Goal: Information Seeking & Learning: Find specific fact

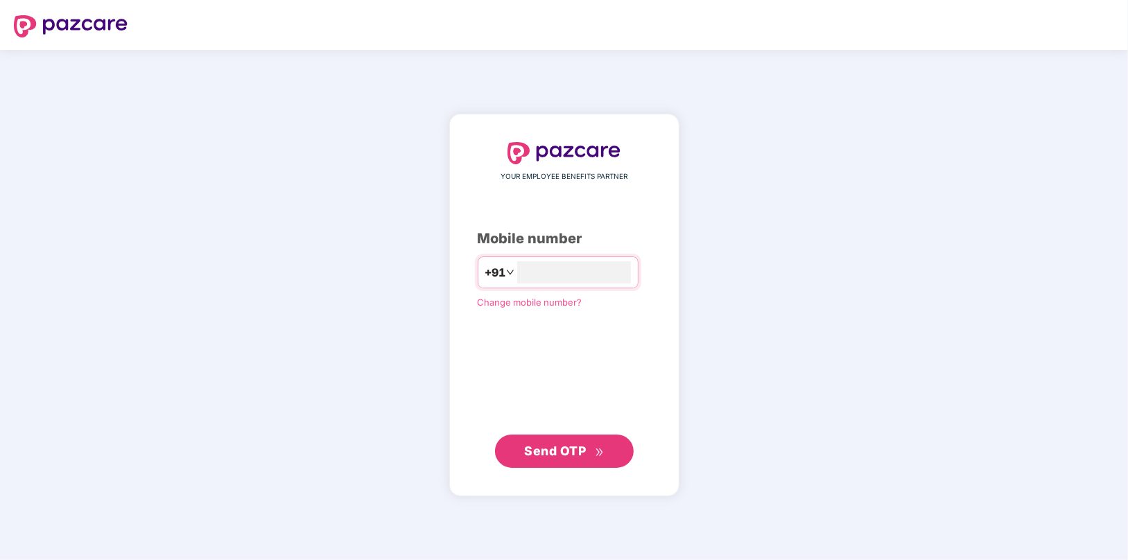
type input "**********"
click at [539, 450] on span "Send OTP" at bounding box center [555, 451] width 62 height 15
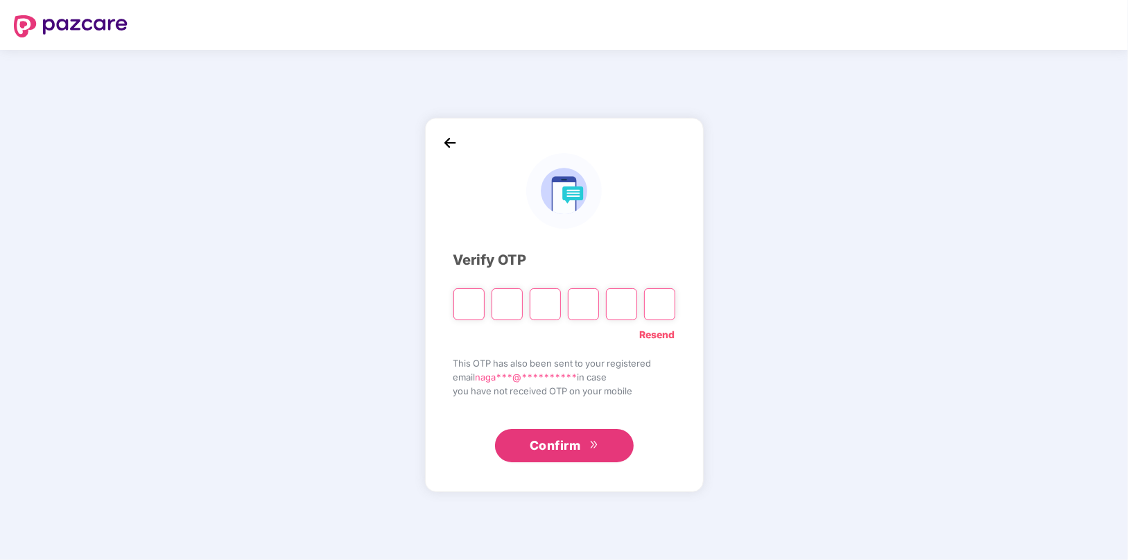
type input "*"
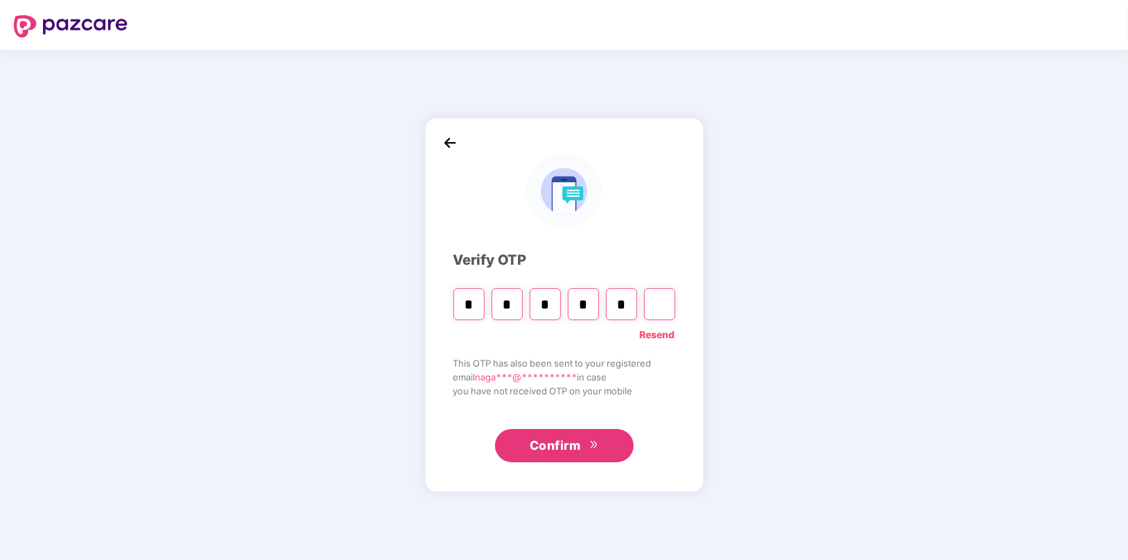
type input "*"
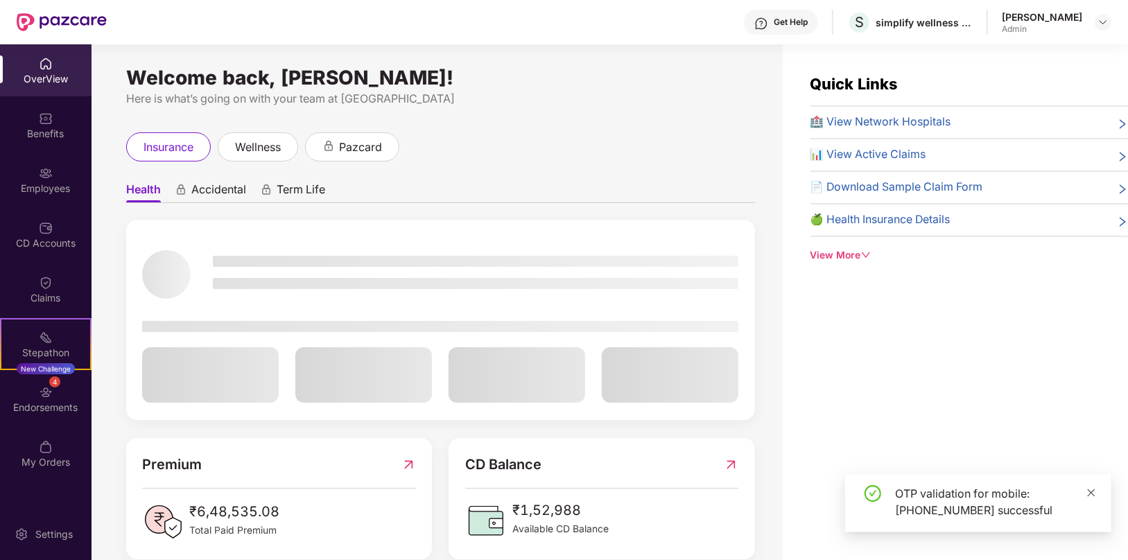
click at [1092, 490] on icon "close" at bounding box center [1091, 493] width 10 height 10
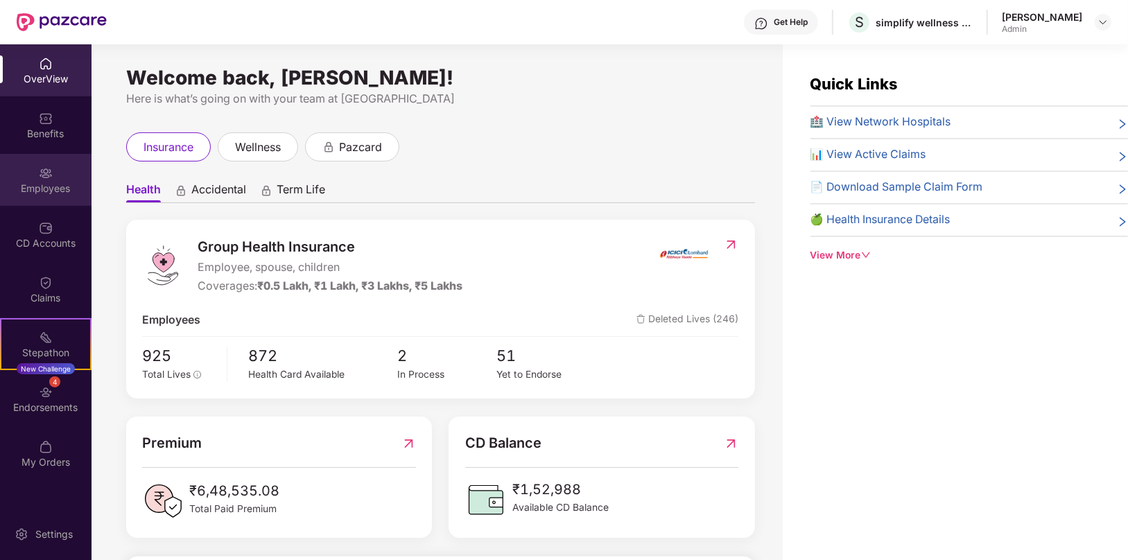
click at [42, 178] on img at bounding box center [46, 173] width 14 height 14
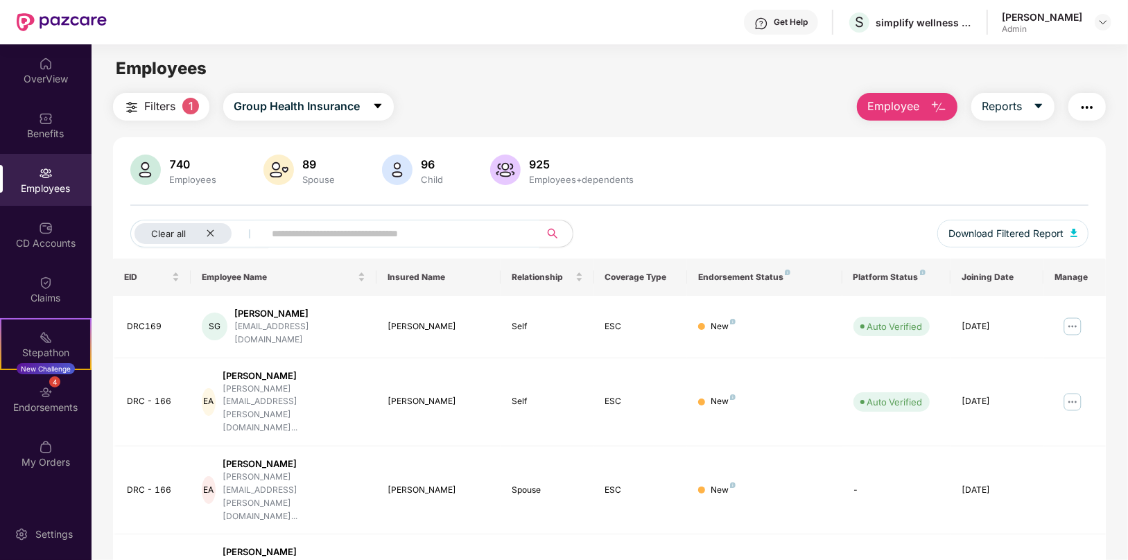
click at [418, 236] on input "text" at bounding box center [396, 233] width 249 height 21
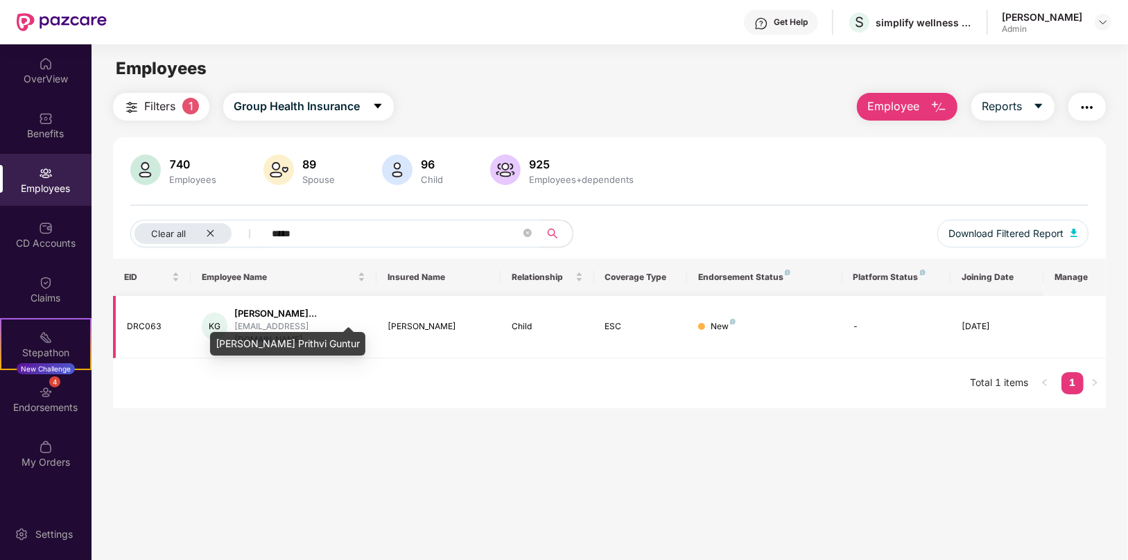
click at [303, 317] on div "[PERSON_NAME]..." at bounding box center [300, 313] width 132 height 13
click at [306, 238] on input "*****" at bounding box center [396, 233] width 249 height 21
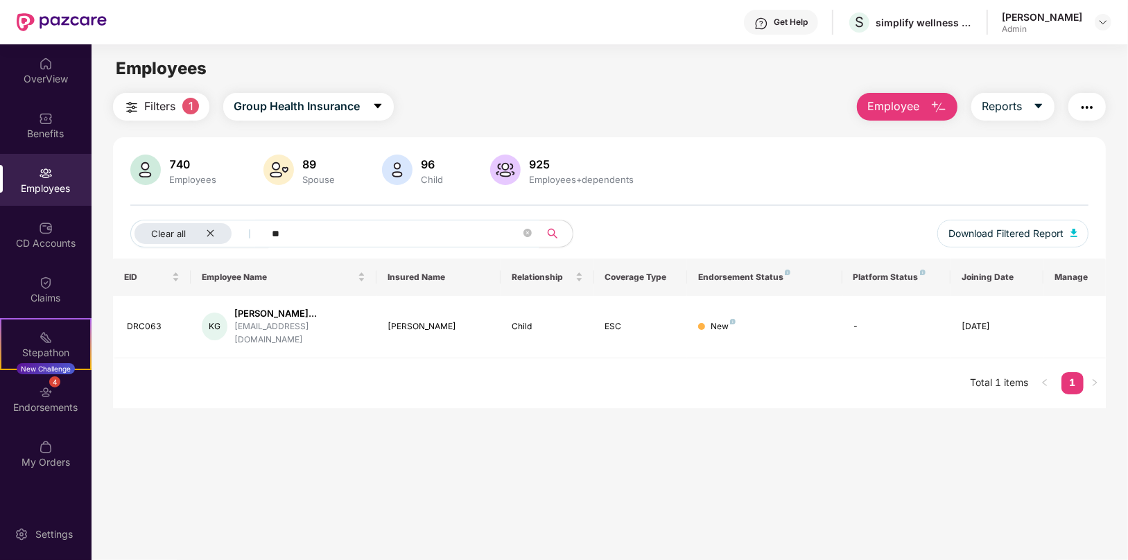
type input "*"
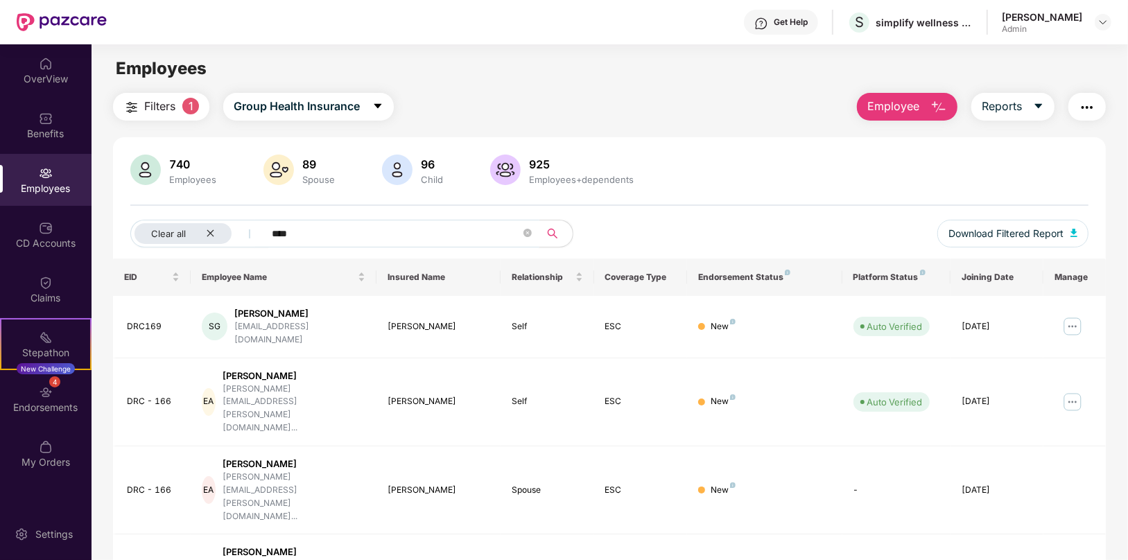
type input "*****"
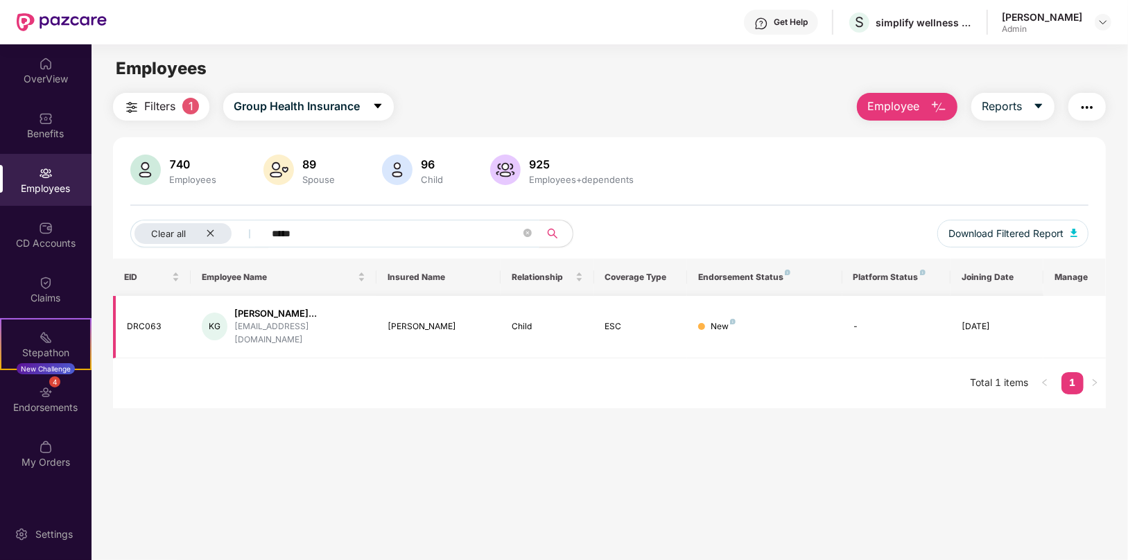
click at [426, 321] on div "[PERSON_NAME]" at bounding box center [438, 326] width 102 height 13
click at [255, 313] on div "[PERSON_NAME]..." at bounding box center [300, 313] width 132 height 13
click at [434, 320] on div "[PERSON_NAME]" at bounding box center [438, 326] width 102 height 13
click at [986, 320] on div "[DATE]" at bounding box center [996, 326] width 71 height 13
click at [245, 317] on div "[PERSON_NAME]..." at bounding box center [300, 313] width 132 height 13
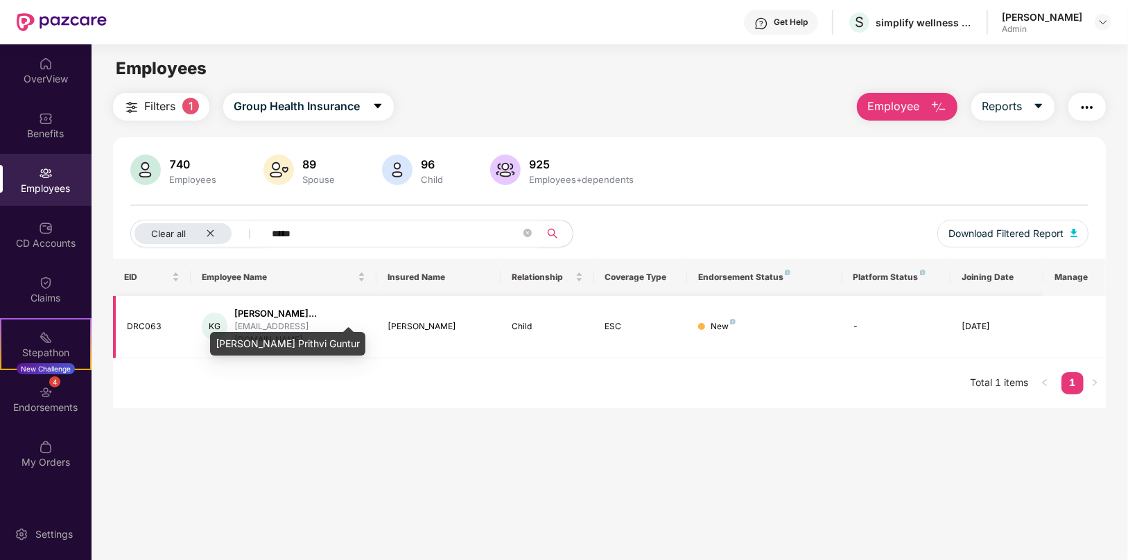
click at [245, 317] on div "[PERSON_NAME]..." at bounding box center [300, 313] width 132 height 13
click at [209, 323] on div "KG" at bounding box center [215, 327] width 26 height 28
click at [1083, 325] on td at bounding box center [1074, 327] width 62 height 62
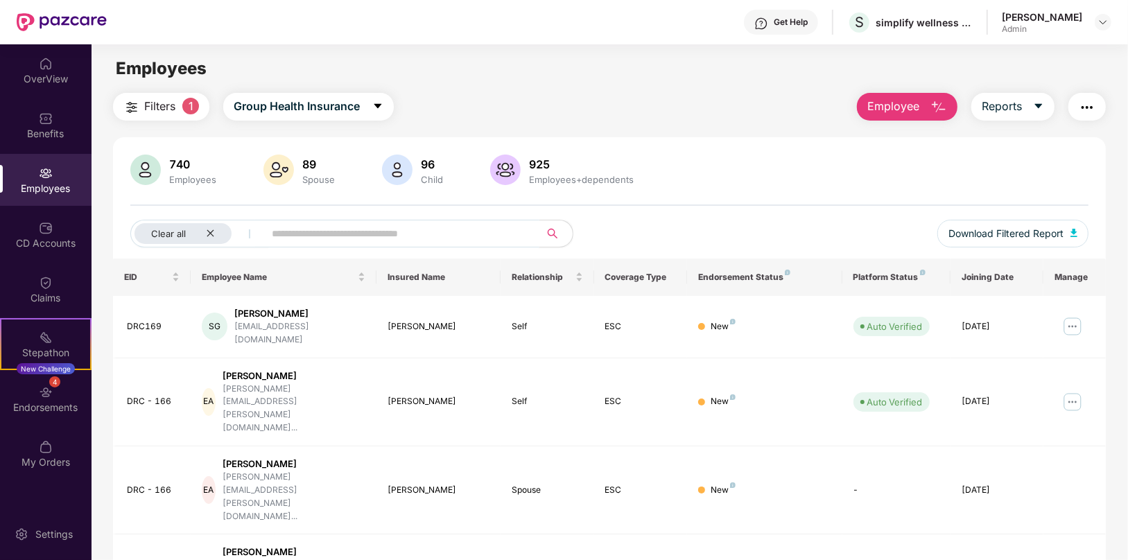
click at [362, 231] on input "text" at bounding box center [396, 233] width 249 height 21
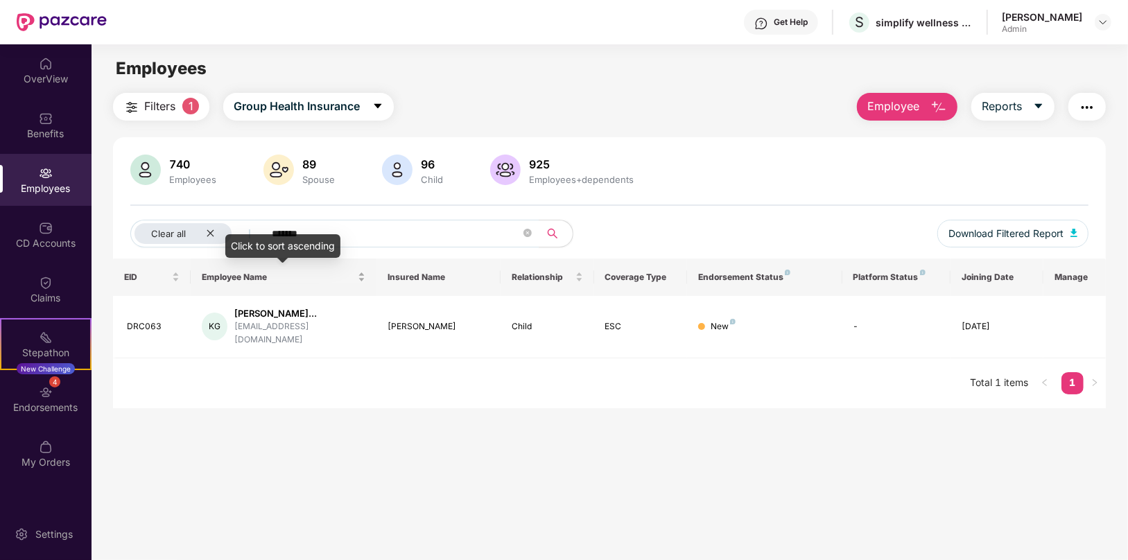
click at [360, 281] on div "Employee Name" at bounding box center [284, 276] width 164 height 13
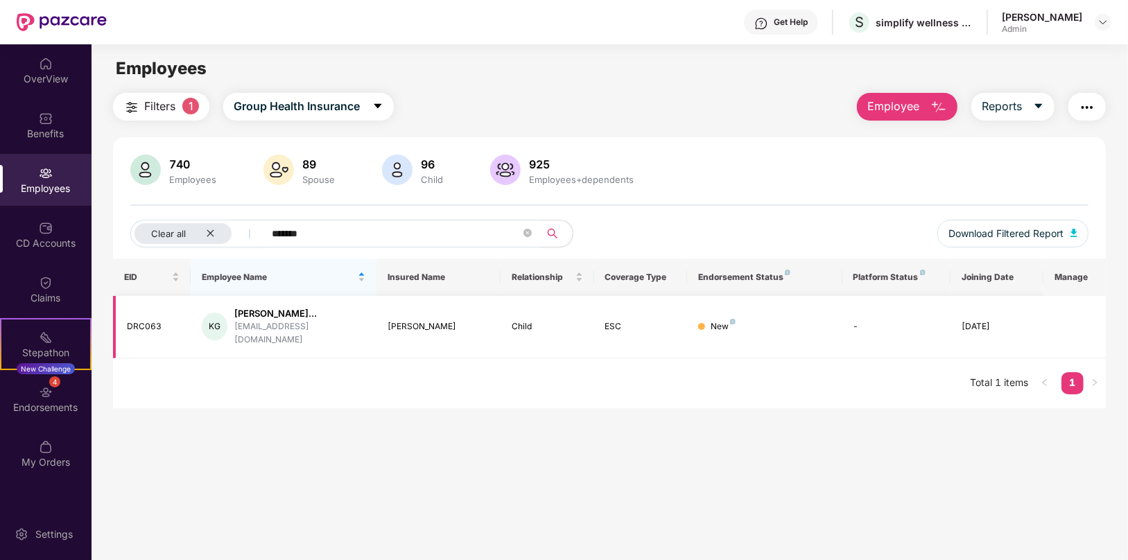
click at [990, 320] on div "[DATE]" at bounding box center [996, 326] width 71 height 13
click at [53, 180] on div "Employees" at bounding box center [45, 180] width 91 height 52
click at [147, 320] on div "DRC063" at bounding box center [153, 326] width 53 height 13
click at [371, 234] on input "*******" at bounding box center [396, 233] width 249 height 21
click at [342, 234] on input "*******" at bounding box center [396, 233] width 249 height 21
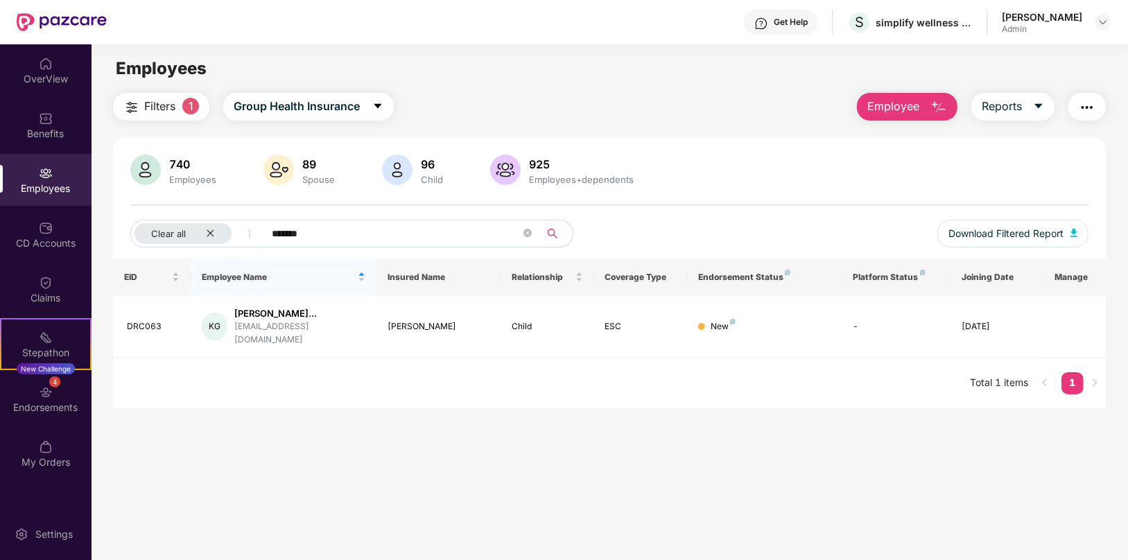
type input "*******"
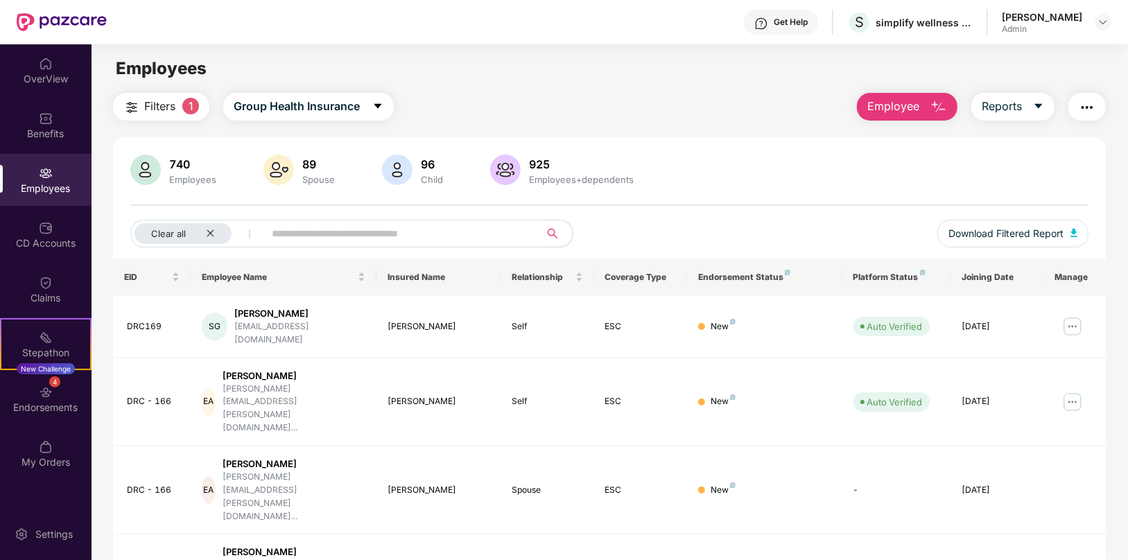
click at [408, 224] on input "text" at bounding box center [396, 233] width 249 height 21
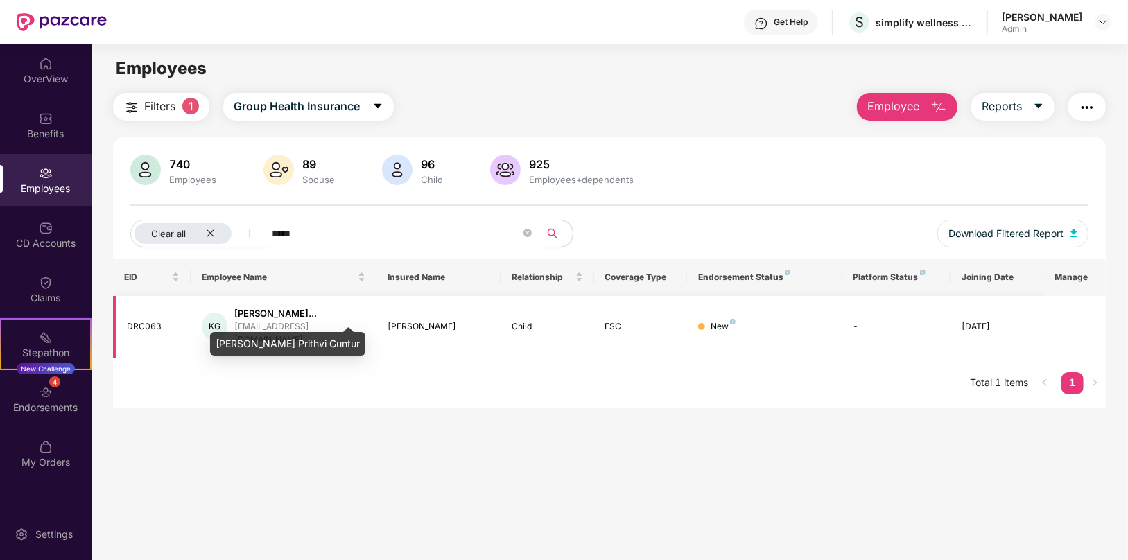
click at [295, 314] on div "[PERSON_NAME]..." at bounding box center [300, 313] width 132 height 13
click at [288, 322] on div "[PERSON_NAME] Prithvi Guntur" at bounding box center [287, 338] width 155 height 33
click at [325, 233] on input "*****" at bounding box center [396, 233] width 249 height 21
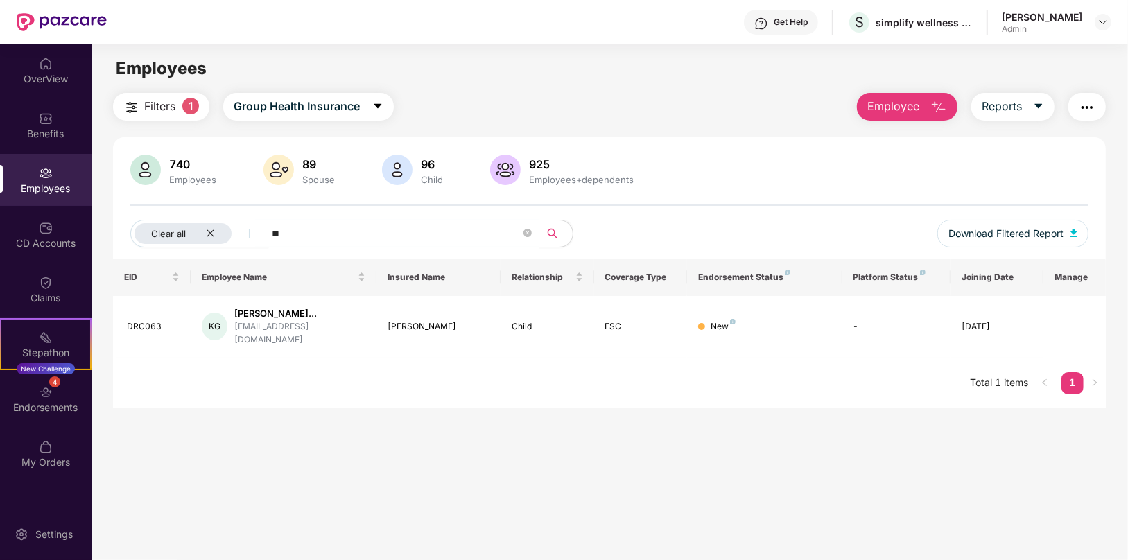
type input "*"
type input "**********"
click at [647, 312] on td "ESC" at bounding box center [640, 327] width 93 height 62
click at [278, 322] on div "[EMAIL_ADDRESS][DOMAIN_NAME]" at bounding box center [300, 333] width 132 height 26
click at [148, 320] on div "DRC063" at bounding box center [153, 326] width 53 height 13
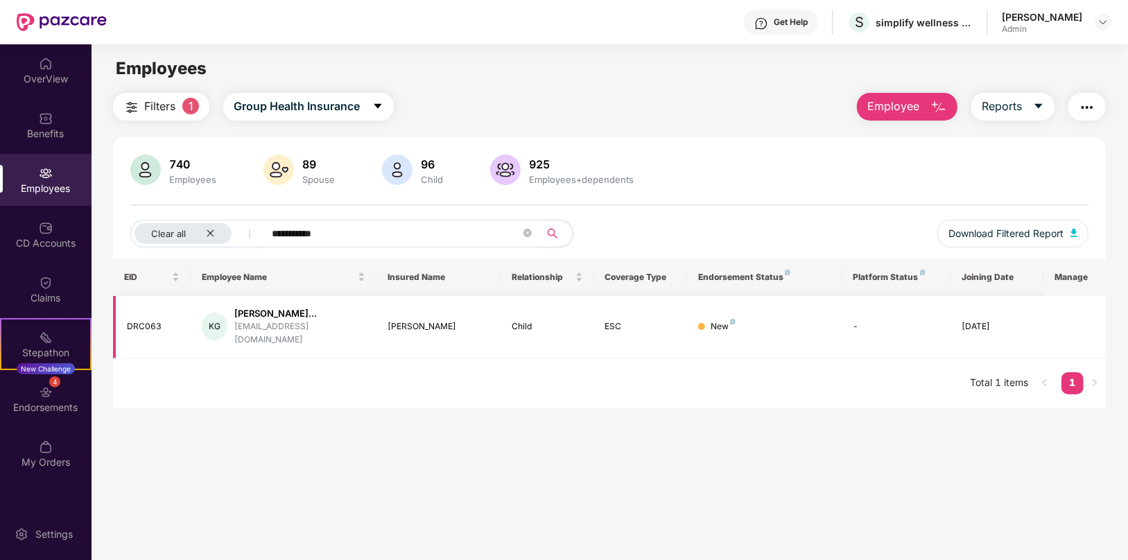
click at [231, 322] on div "KG Krishna Sai Prithvi Gu... prithvi@doctorc.in" at bounding box center [284, 327] width 164 height 40
click at [314, 315] on div "[PERSON_NAME]..." at bounding box center [300, 313] width 132 height 13
click at [1094, 112] on button "button" at bounding box center [1086, 107] width 37 height 28
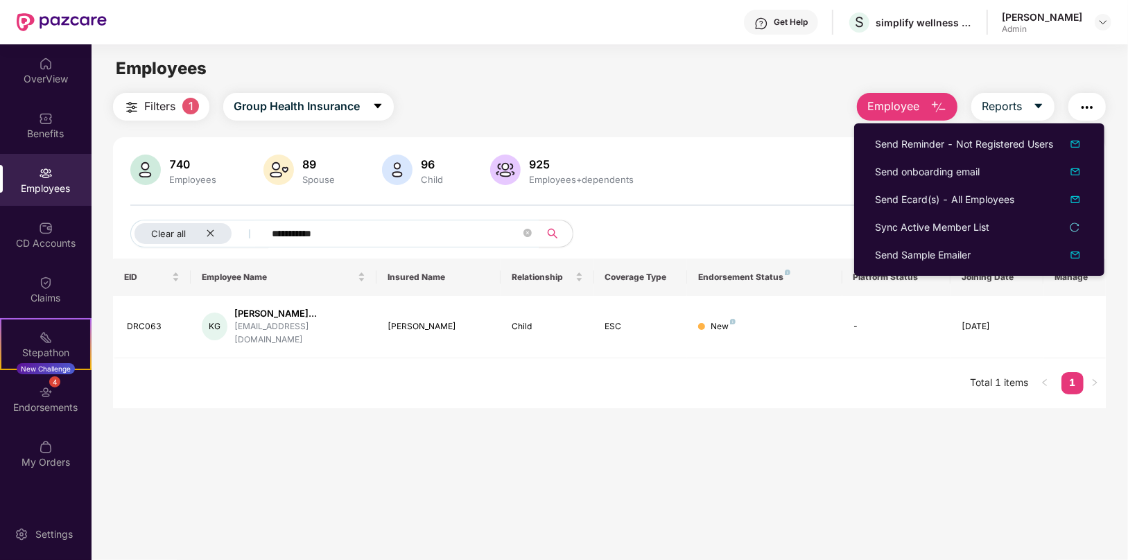
click at [812, 101] on div "Filters 1 Group Health Insurance Employee Reports" at bounding box center [609, 107] width 992 height 28
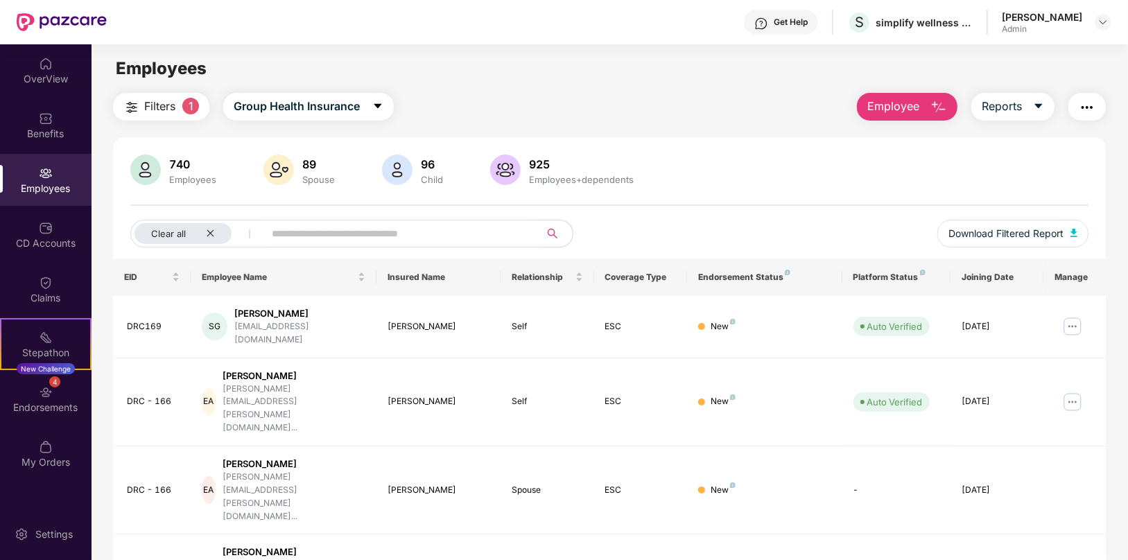
click at [317, 229] on input "text" at bounding box center [396, 233] width 249 height 21
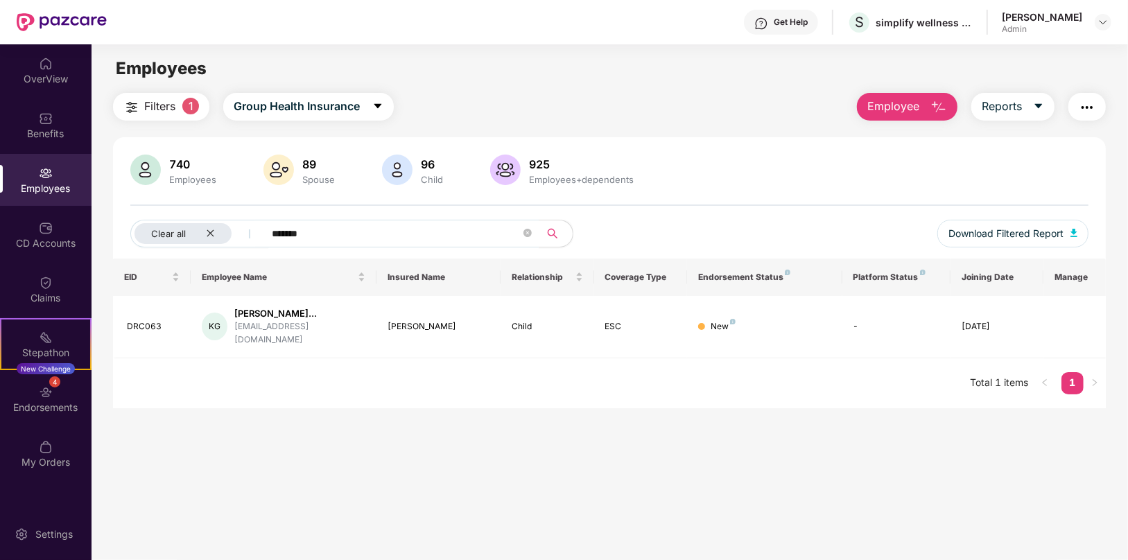
click at [58, 180] on div "Employees" at bounding box center [45, 180] width 91 height 52
click at [348, 234] on input "*******" at bounding box center [396, 233] width 249 height 21
type input "*"
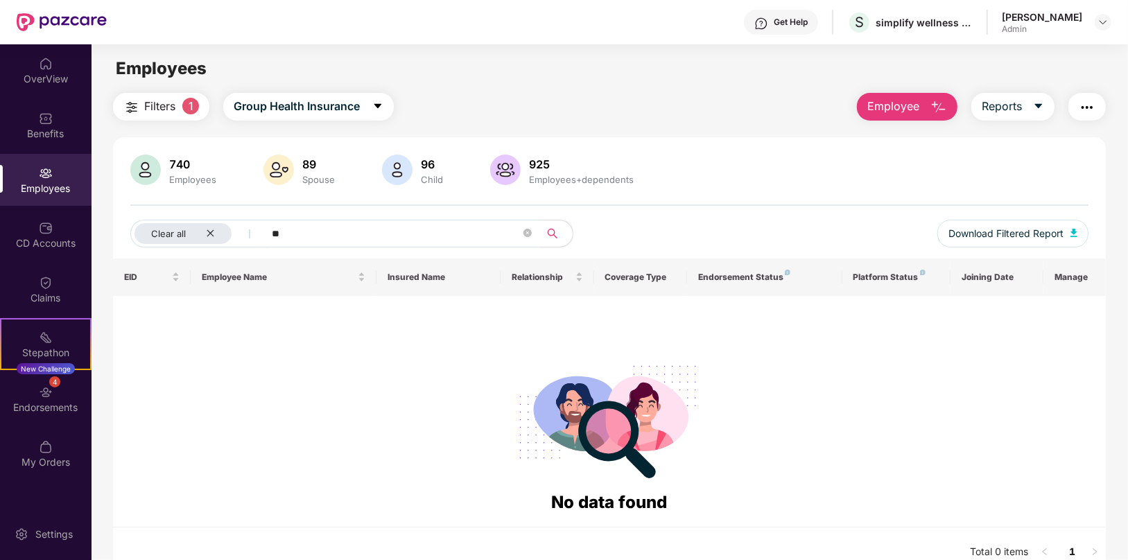
type input "*"
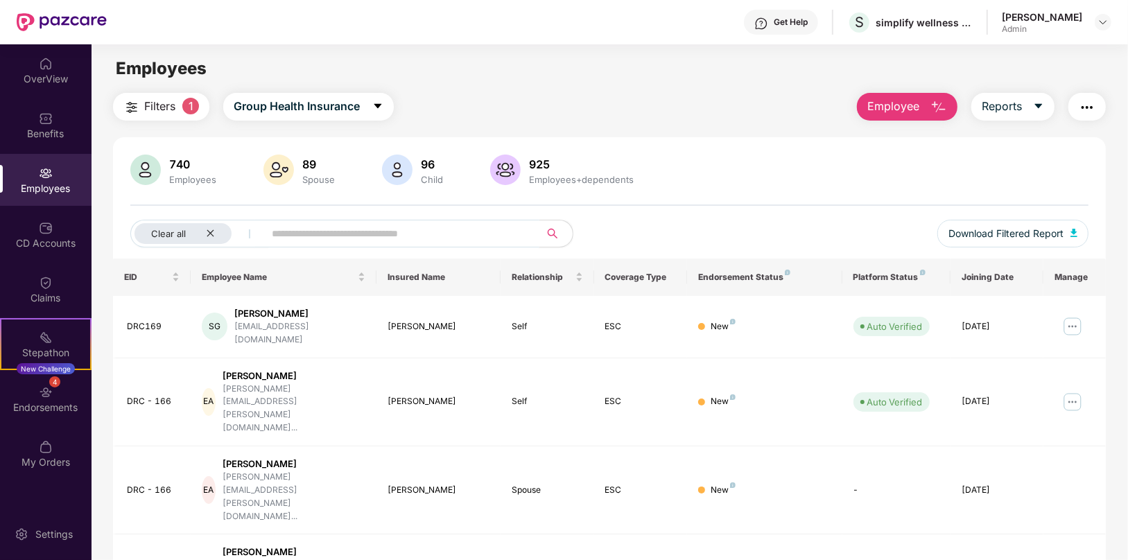
click at [362, 229] on input "text" at bounding box center [396, 233] width 249 height 21
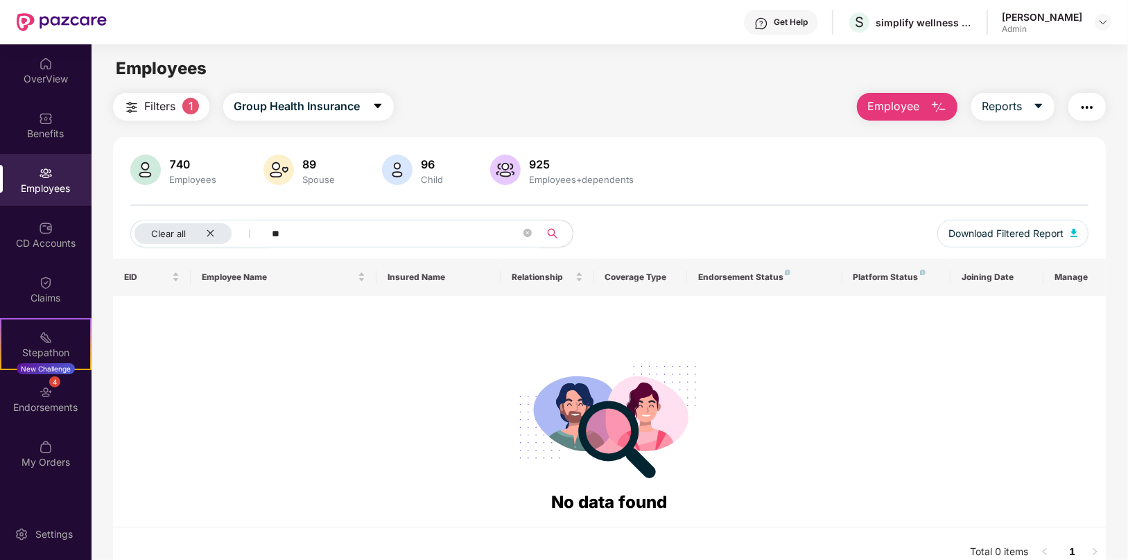
type input "*"
click at [351, 238] on input "*****" at bounding box center [396, 233] width 249 height 21
type input "*"
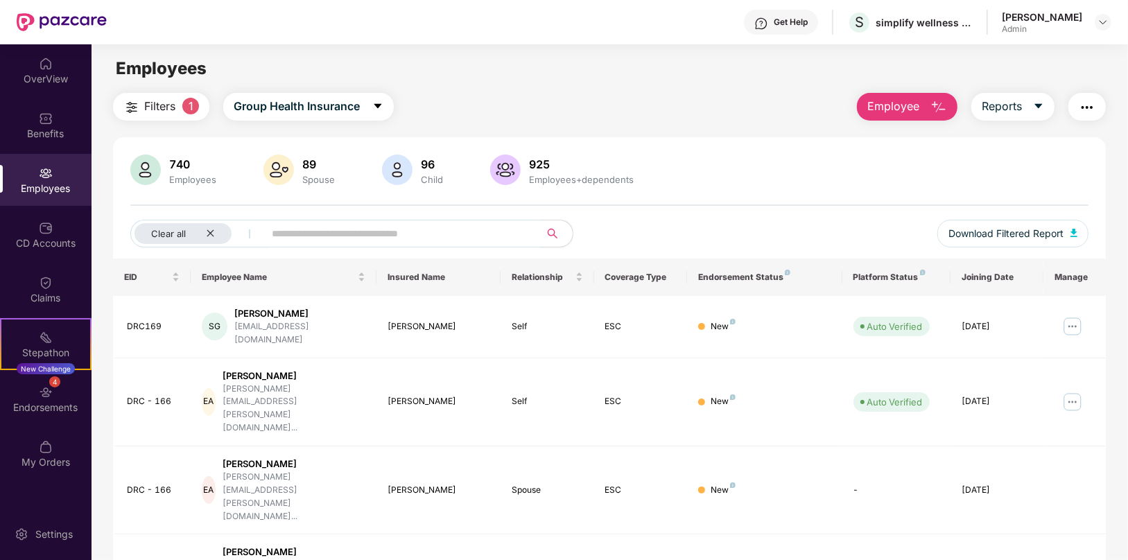
click at [1085, 98] on button "button" at bounding box center [1086, 107] width 37 height 28
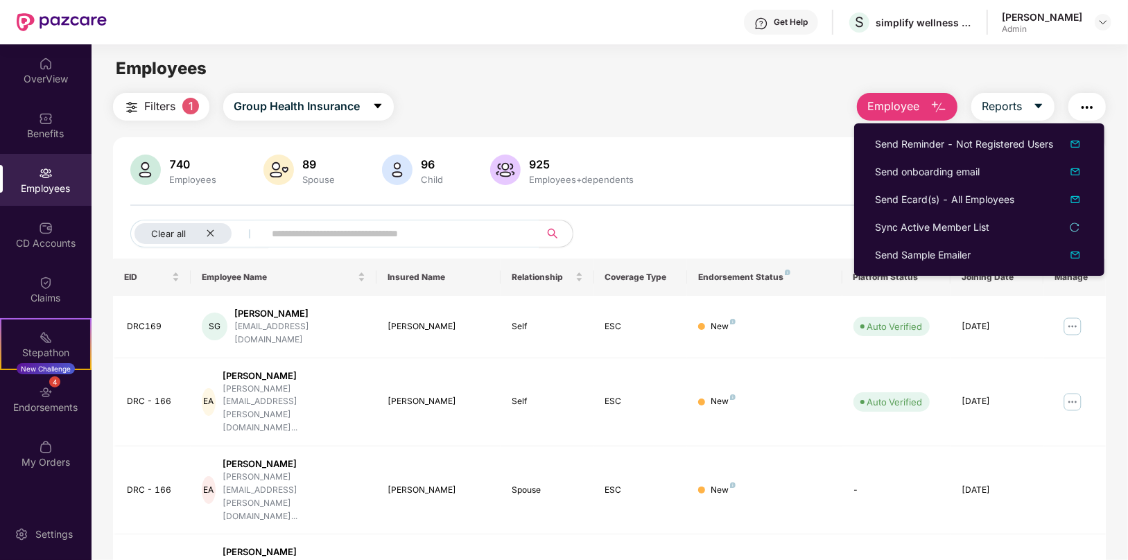
click at [891, 104] on span "Employee" at bounding box center [893, 106] width 52 height 17
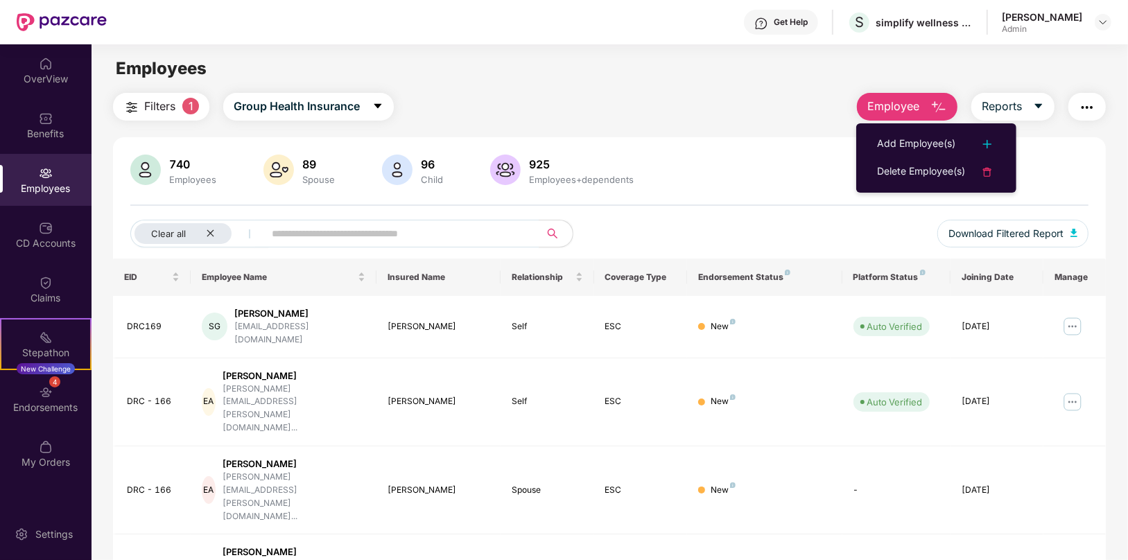
click at [794, 88] on main "Employees Filters 1 Group Health Insurance Employee Reports 740 Employees 89 Sp…" at bounding box center [608, 324] width 1035 height 560
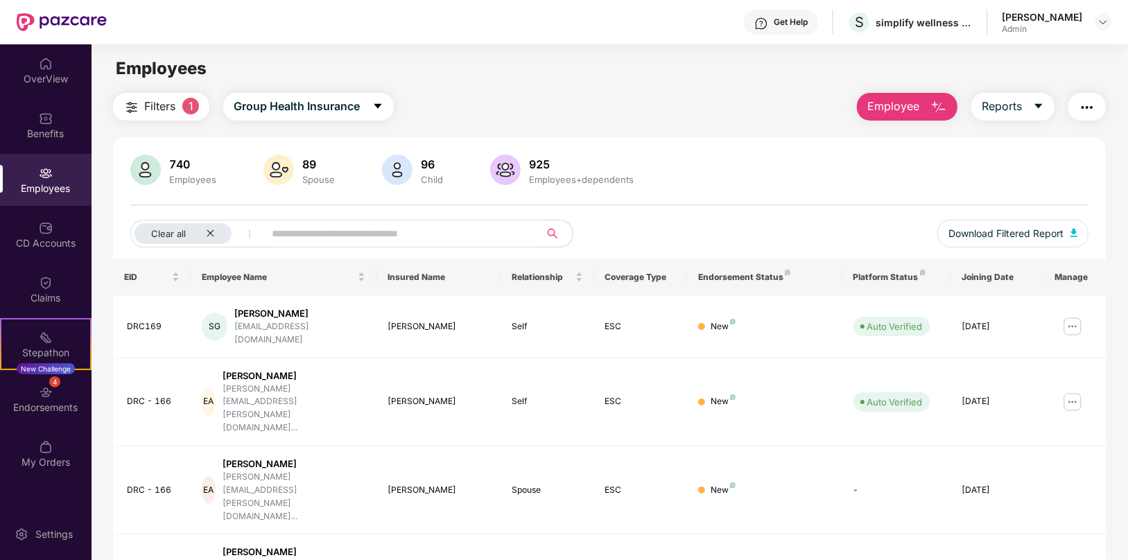
click at [314, 230] on input "text" at bounding box center [396, 233] width 249 height 21
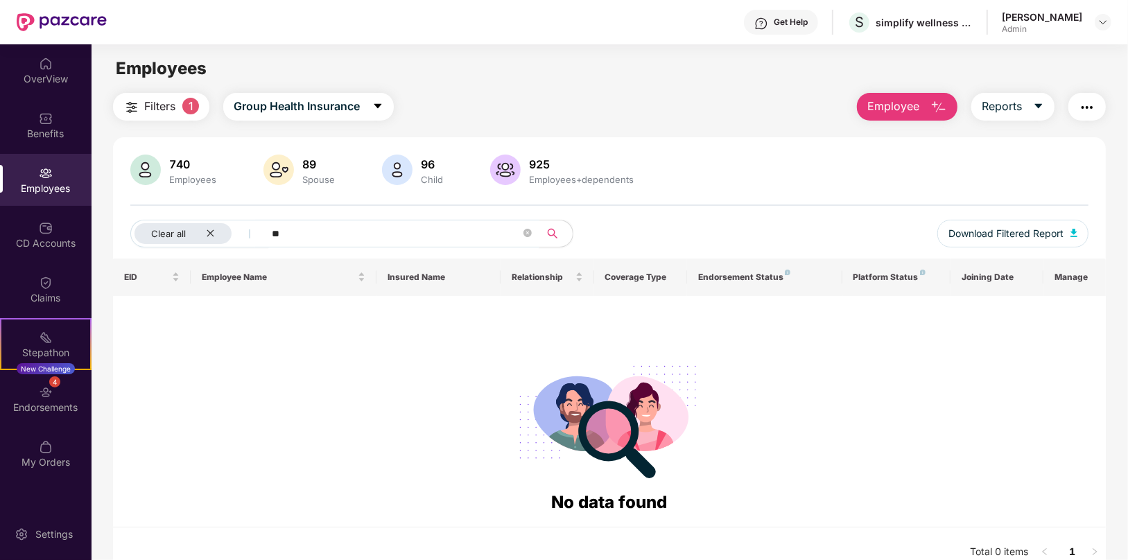
type input "*"
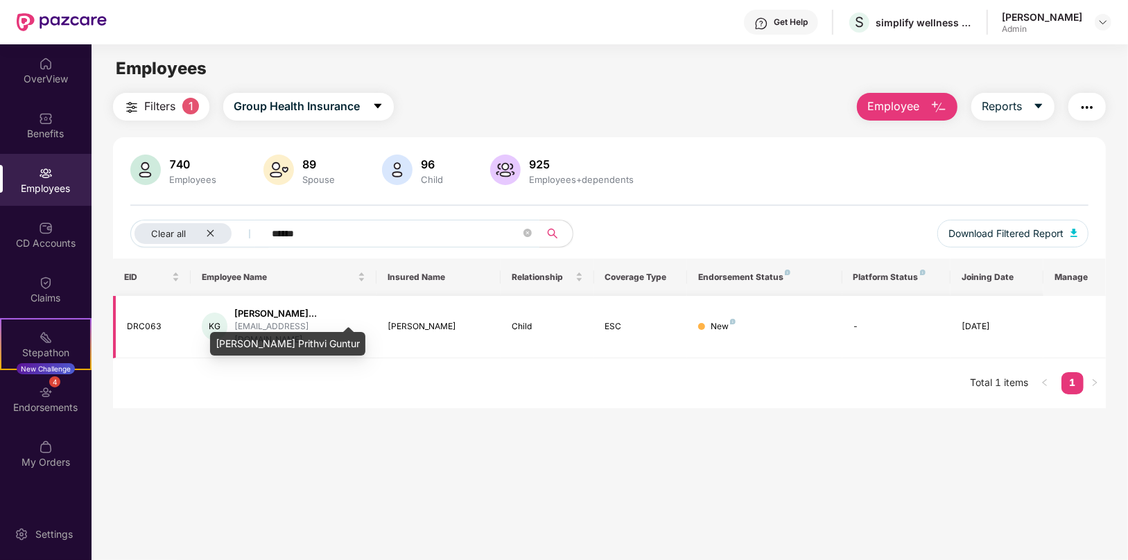
click at [277, 310] on div "[PERSON_NAME]..." at bounding box center [300, 313] width 132 height 13
click at [301, 234] on input "******" at bounding box center [396, 233] width 249 height 21
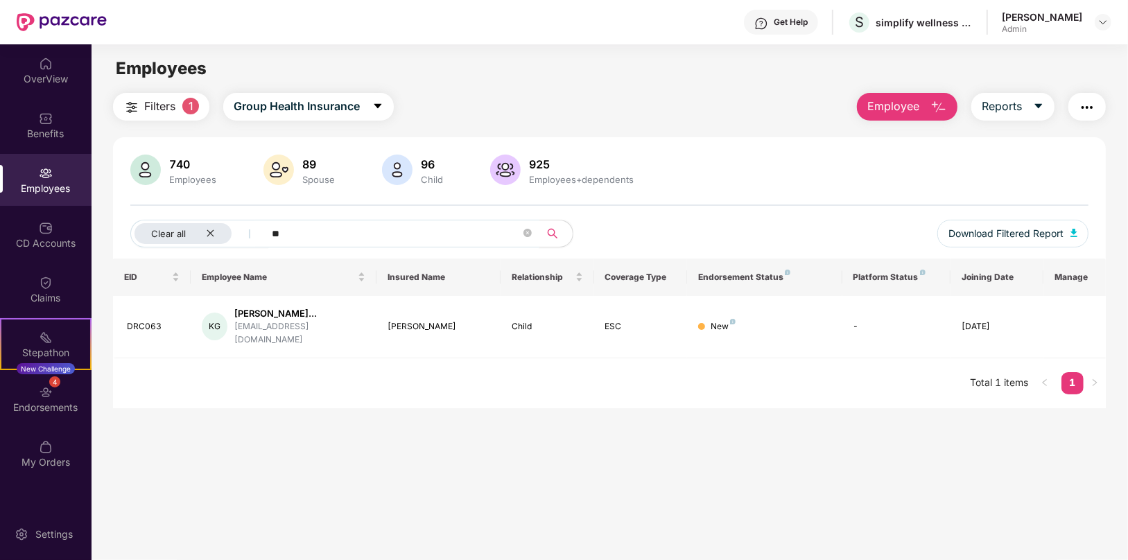
type input "*"
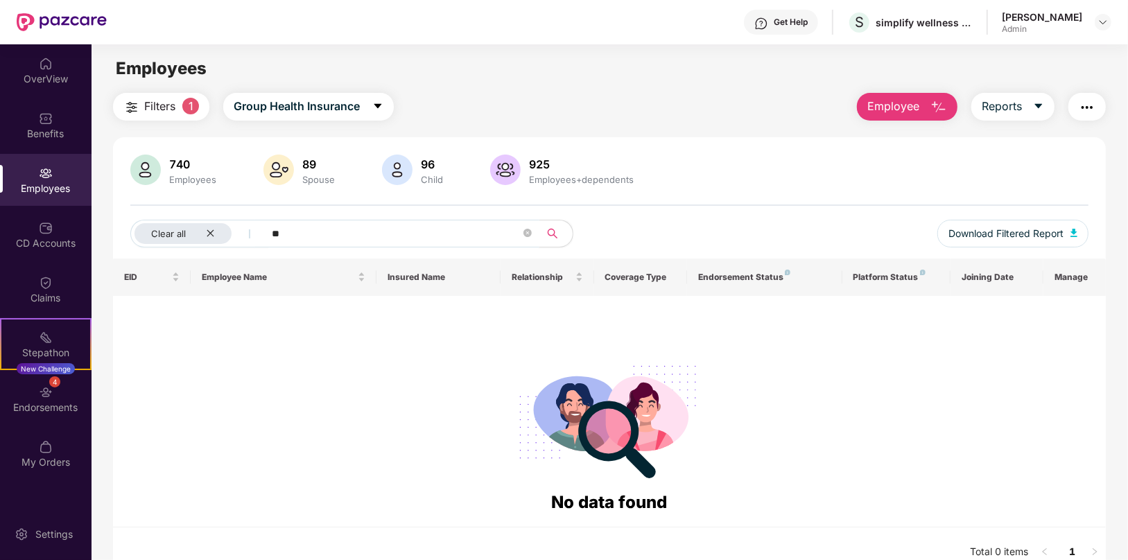
type input "*"
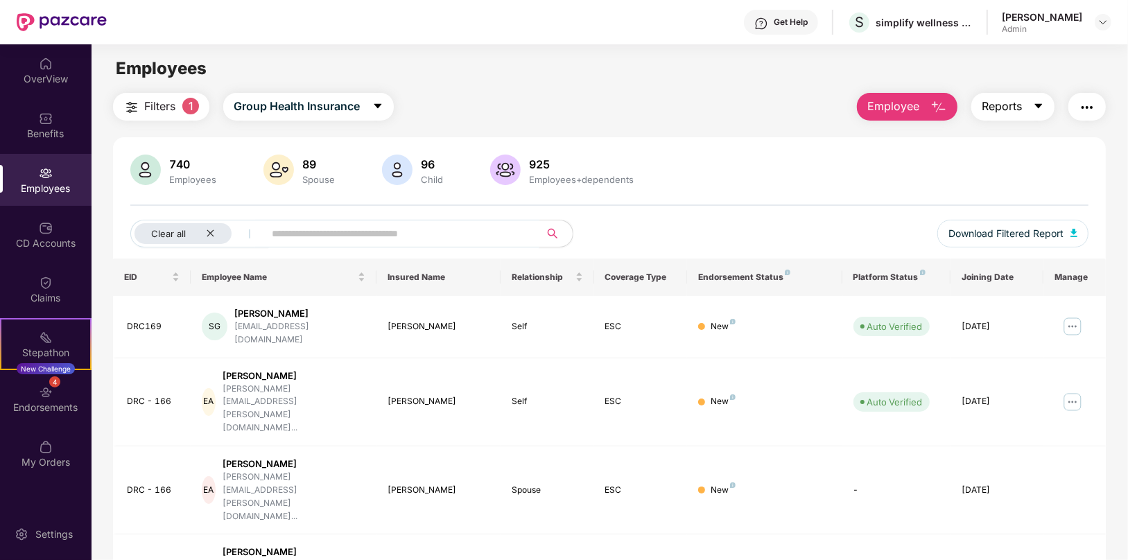
click at [1038, 107] on icon "caret-down" at bounding box center [1038, 105] width 11 height 11
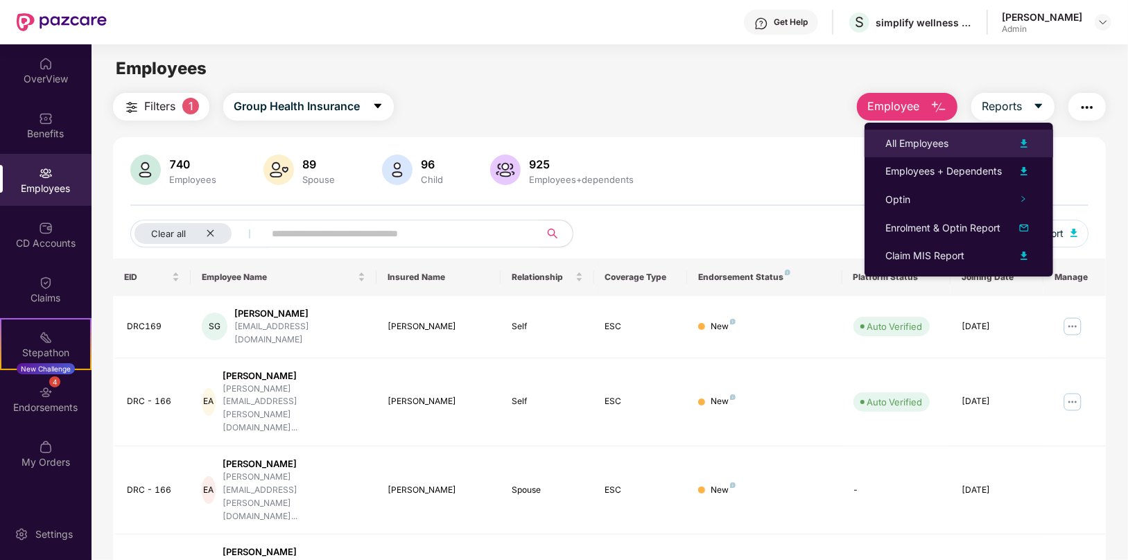
click at [931, 145] on div "All Employees" at bounding box center [916, 143] width 63 height 15
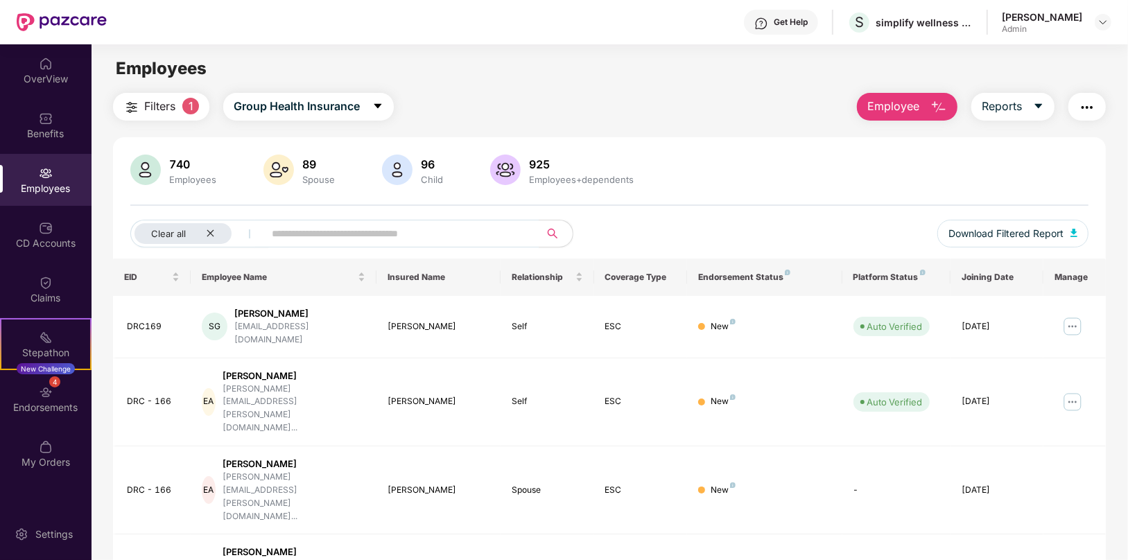
click at [512, 83] on main "Employees Filters 1 Group Health Insurance Employee Reports 740 Employees 89 Sp…" at bounding box center [608, 324] width 1035 height 560
